Goal: Task Accomplishment & Management: Use online tool/utility

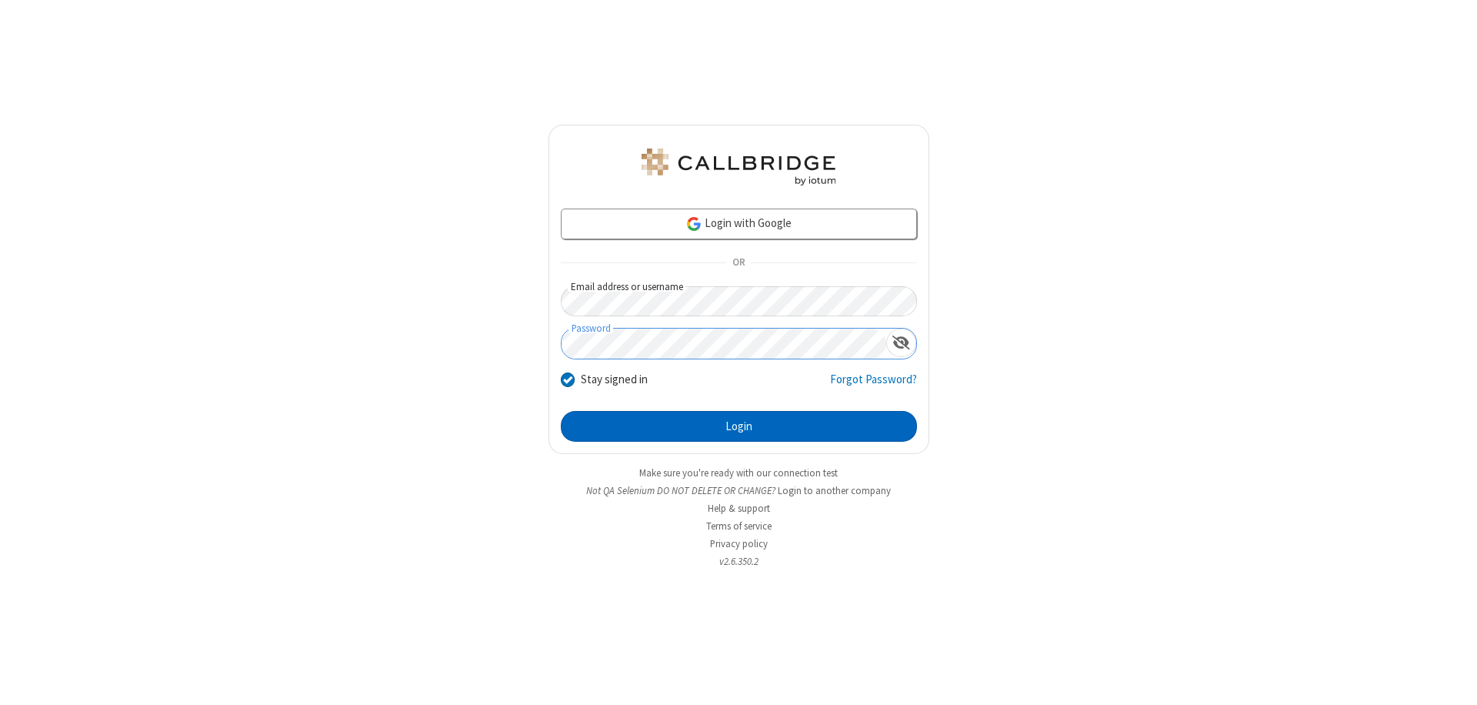
click at [739, 426] on button "Login" at bounding box center [739, 426] width 356 height 31
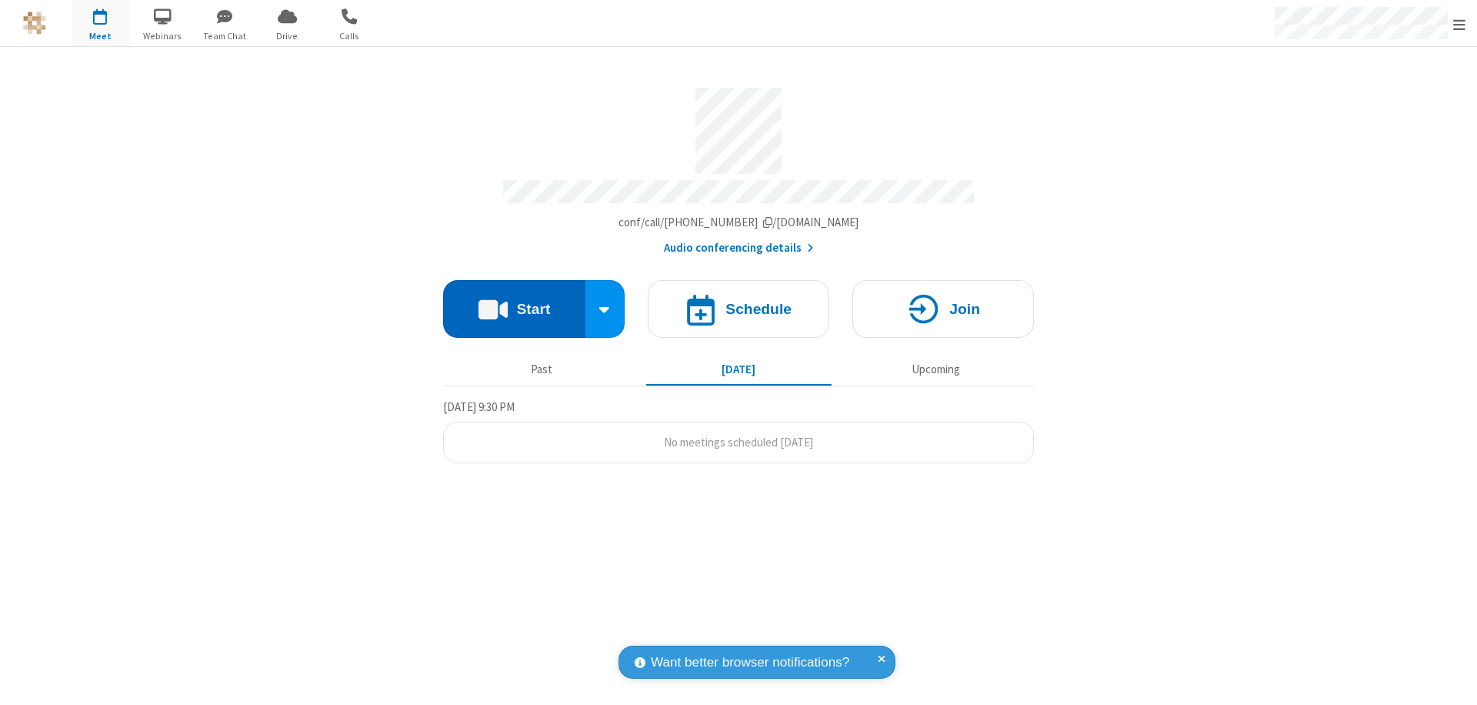
click at [514, 302] on button "Start" at bounding box center [514, 309] width 142 height 58
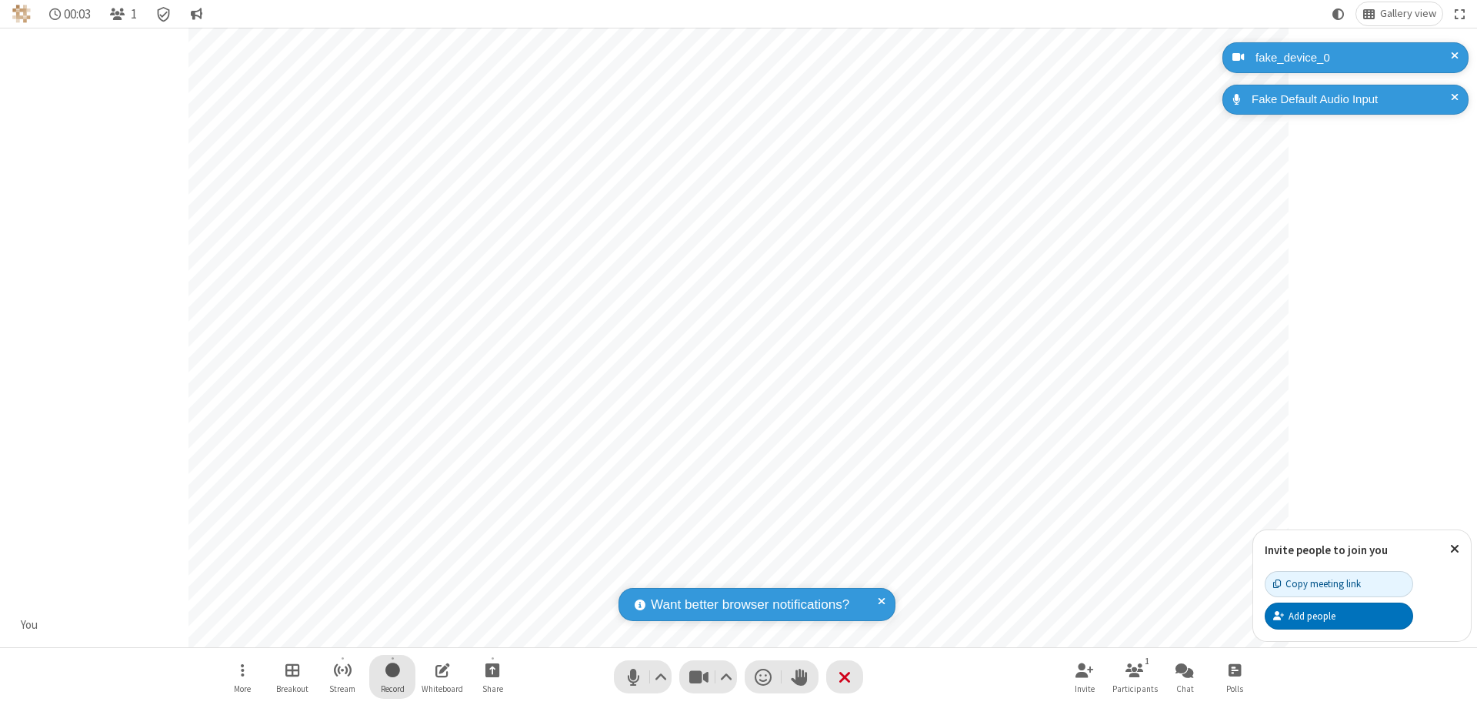
click at [392, 676] on span "Start recording" at bounding box center [392, 669] width 15 height 19
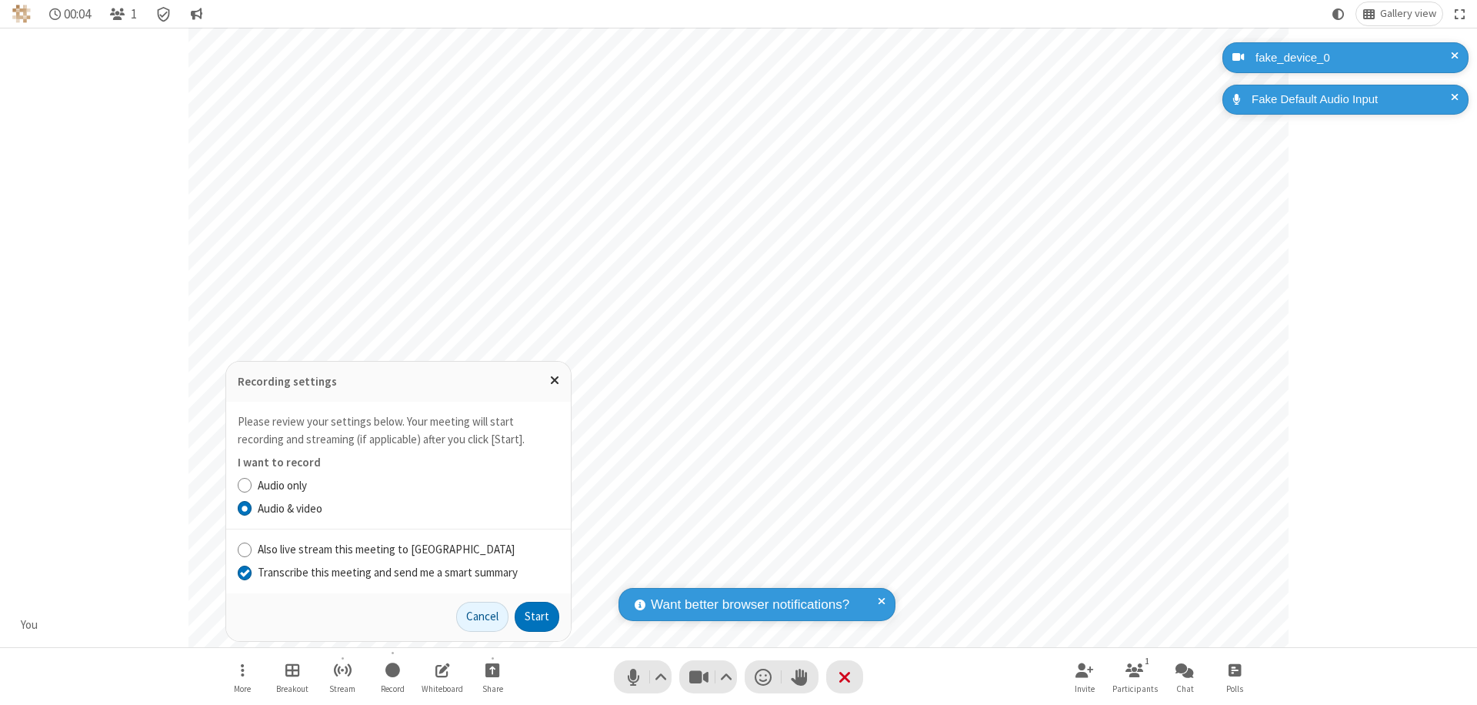
click at [244, 572] on input "Transcribe this meeting and send me a smart summary" at bounding box center [245, 572] width 15 height 16
click at [537, 616] on button "Start" at bounding box center [537, 617] width 45 height 31
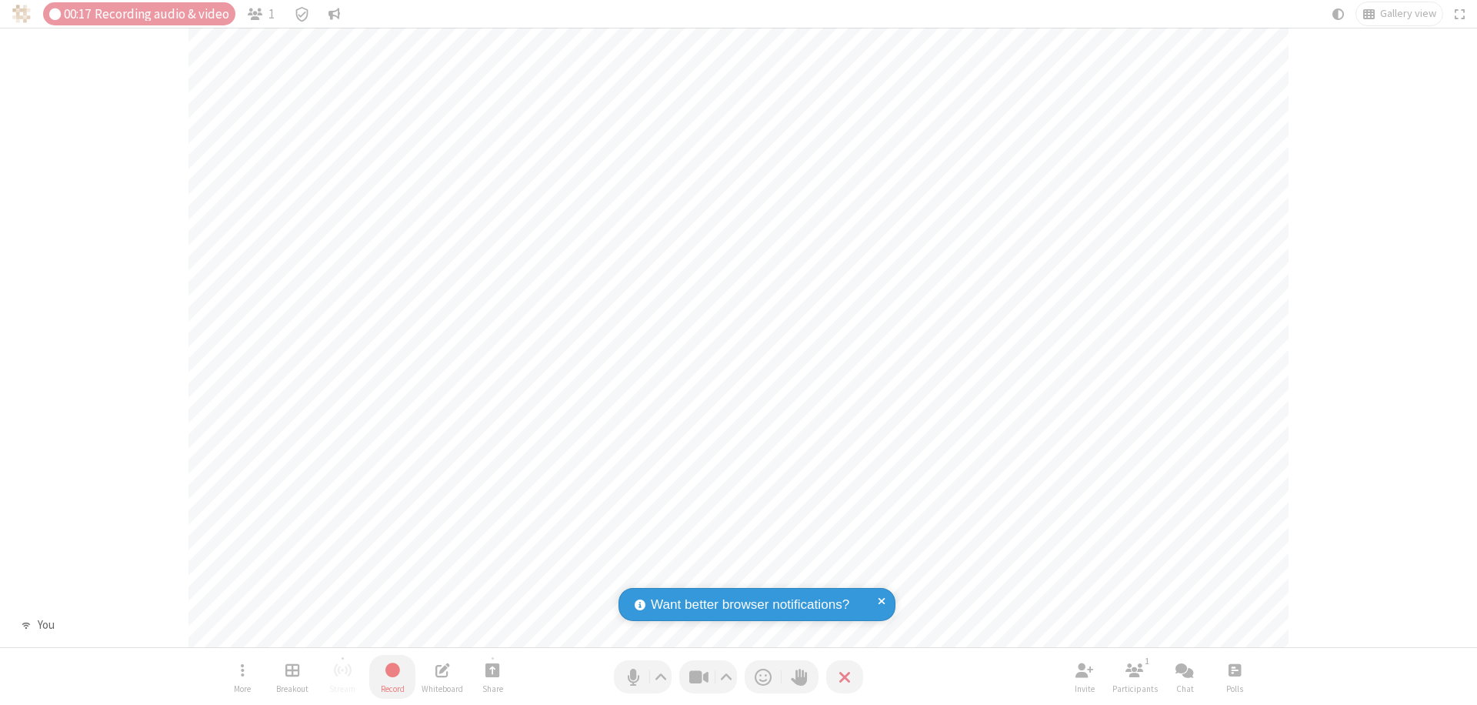
click at [392, 676] on span "Stop recording" at bounding box center [393, 669] width 18 height 19
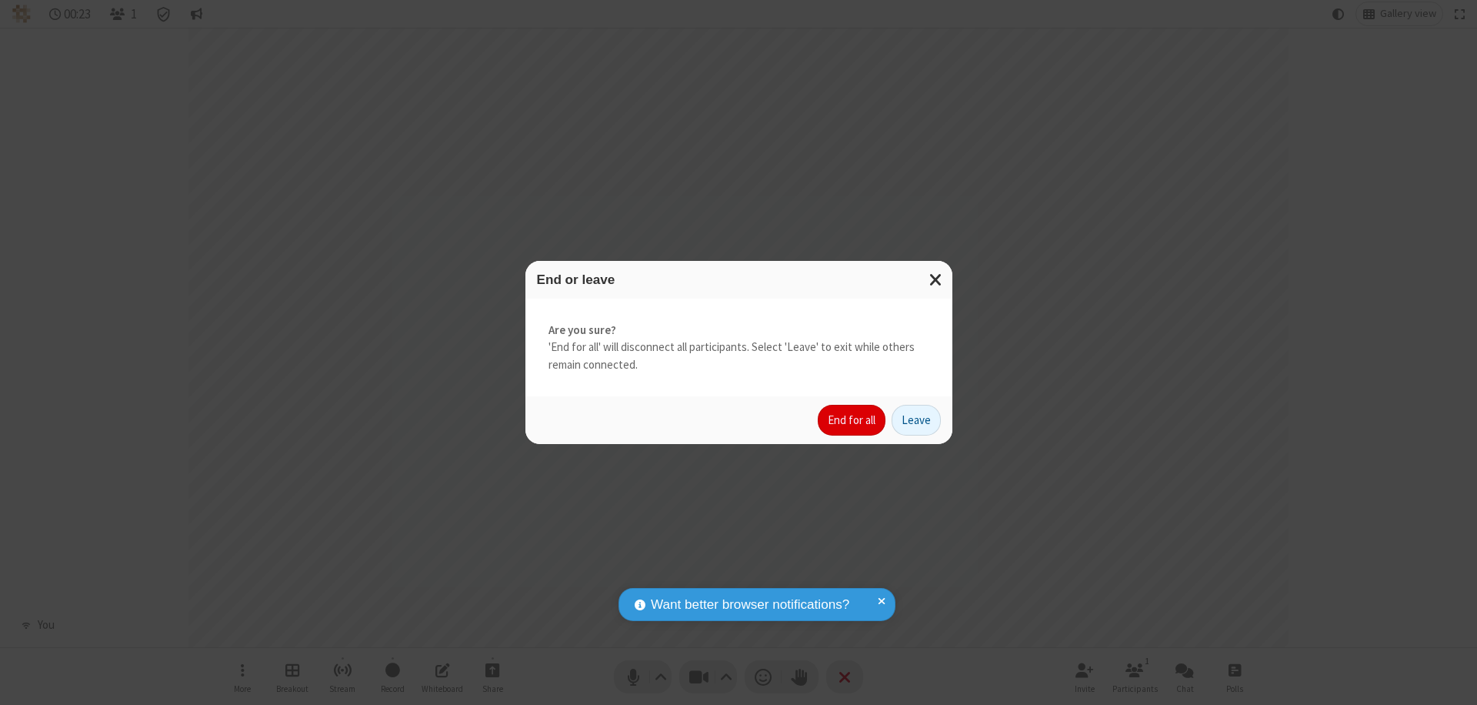
click at [853, 420] on button "End for all" at bounding box center [852, 420] width 68 height 31
